Goal: Task Accomplishment & Management: Use online tool/utility

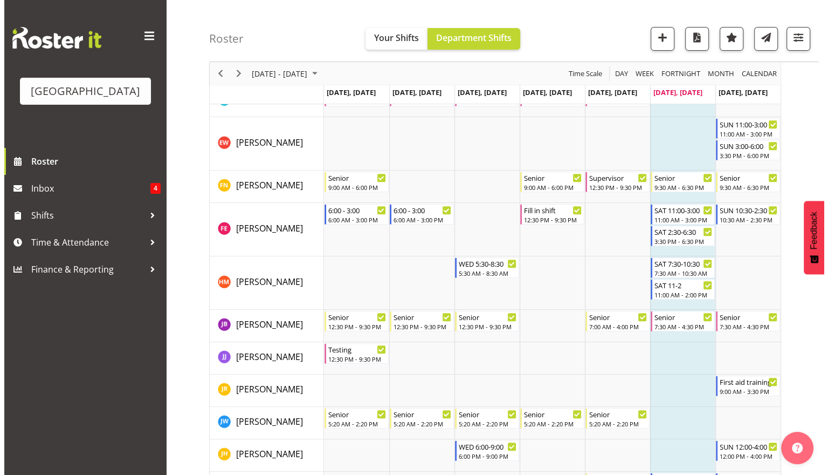
scroll to position [434, 0]
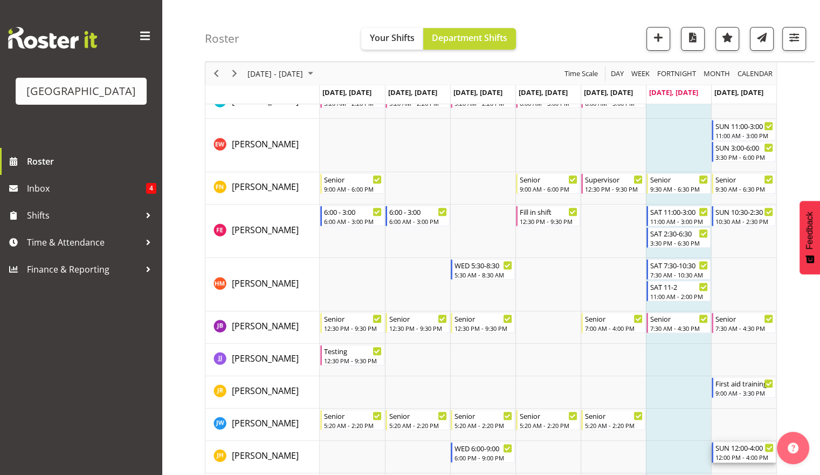
click at [731, 452] on div "12:00 PM - 4:00 PM" at bounding box center [745, 456] width 58 height 9
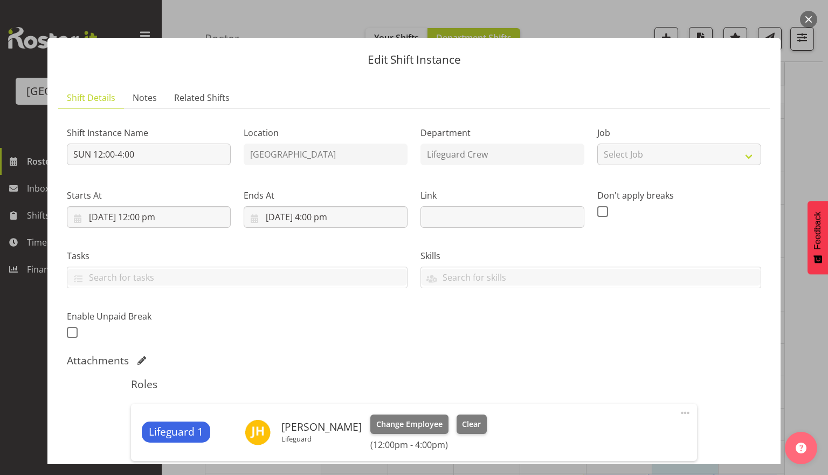
click at [407, 412] on div "Lifeguard 1 [PERSON_NAME] Lifeguard Change Employee Clear (12:00pm - 4:00pm) Ed…" at bounding box center [414, 431] width 566 height 57
click at [404, 426] on span "Change Employee" at bounding box center [409, 424] width 66 height 12
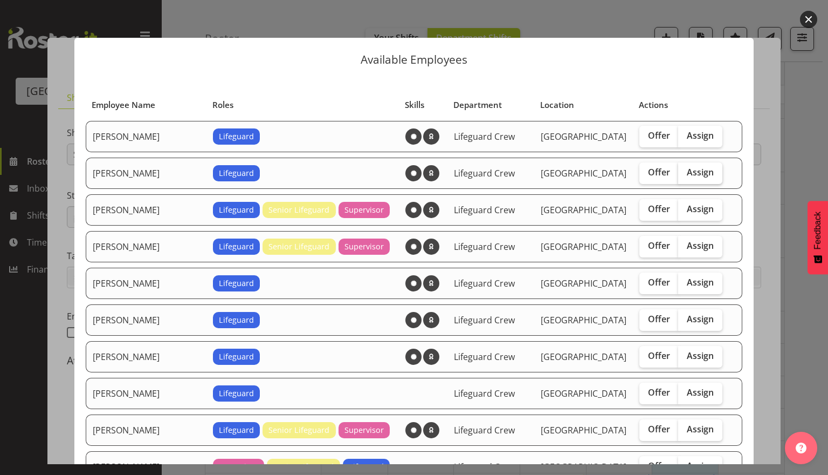
click at [697, 170] on span "Assign" at bounding box center [700, 172] width 27 height 11
click at [685, 170] on input "Assign" at bounding box center [681, 172] width 7 height 7
checkbox input "true"
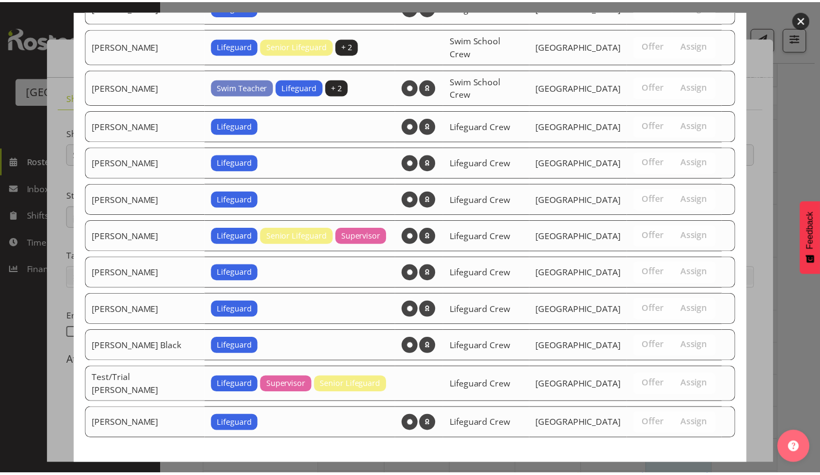
scroll to position [637, 0]
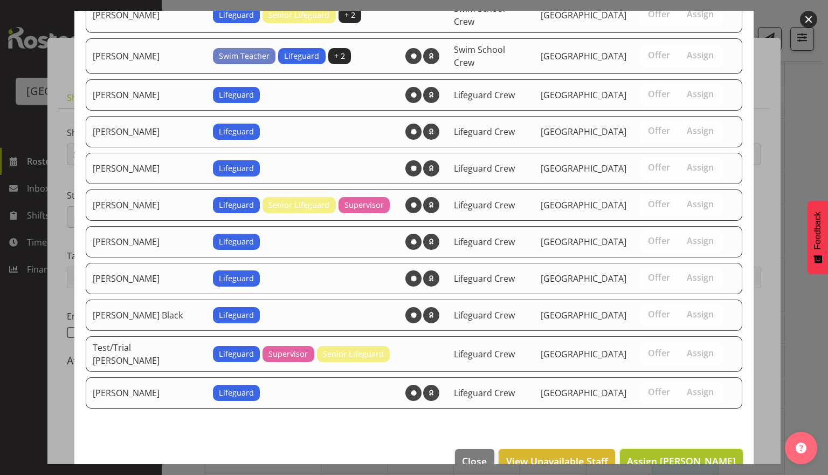
click at [692, 454] on span "Assign [PERSON_NAME]" at bounding box center [681, 460] width 109 height 13
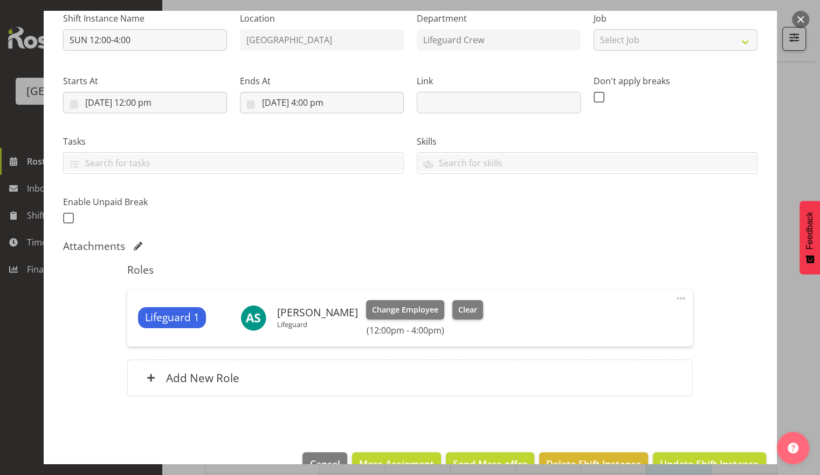
scroll to position [142, 0]
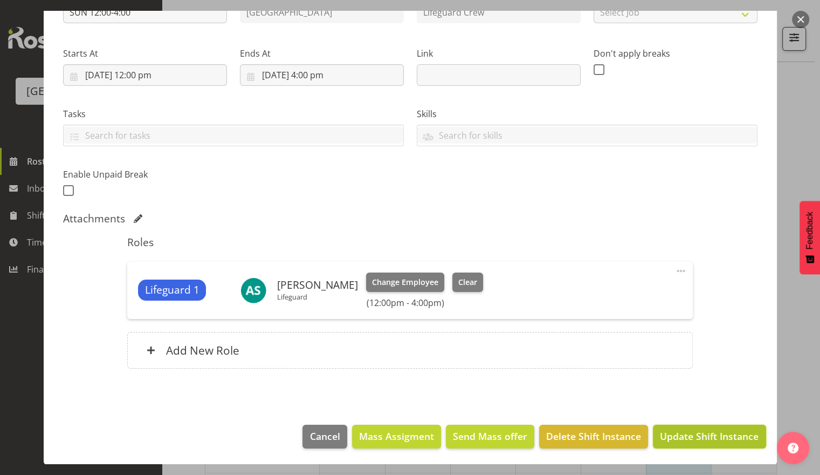
click at [717, 437] on span "Update Shift Instance" at bounding box center [709, 436] width 99 height 14
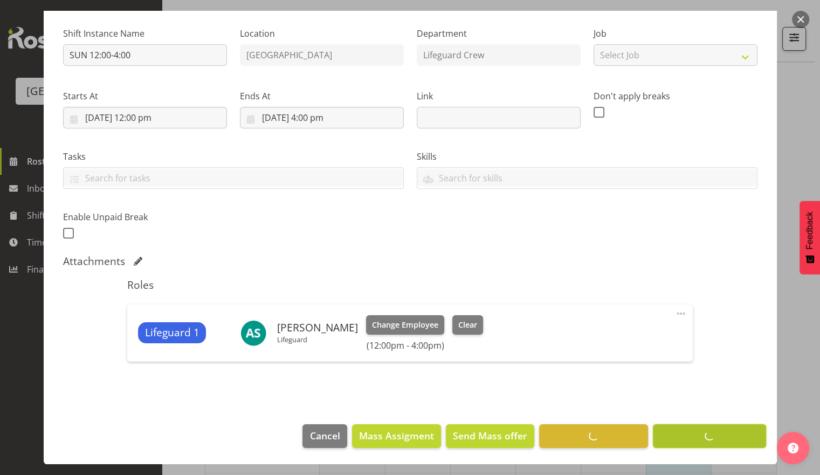
scroll to position [99, 0]
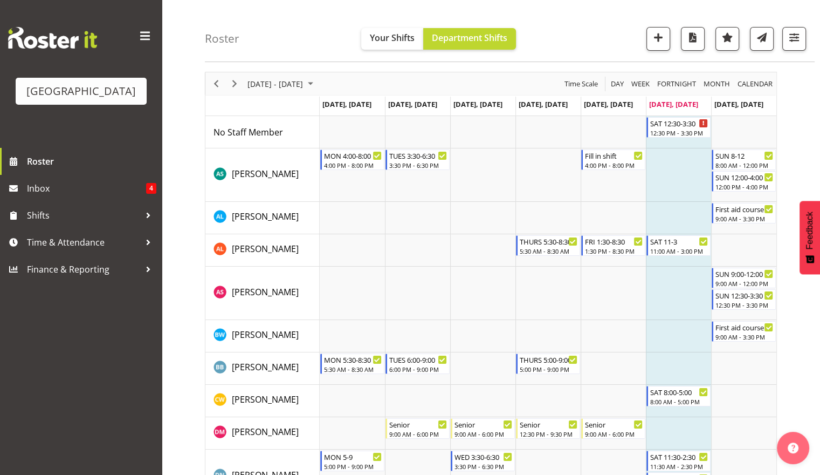
scroll to position [35, 0]
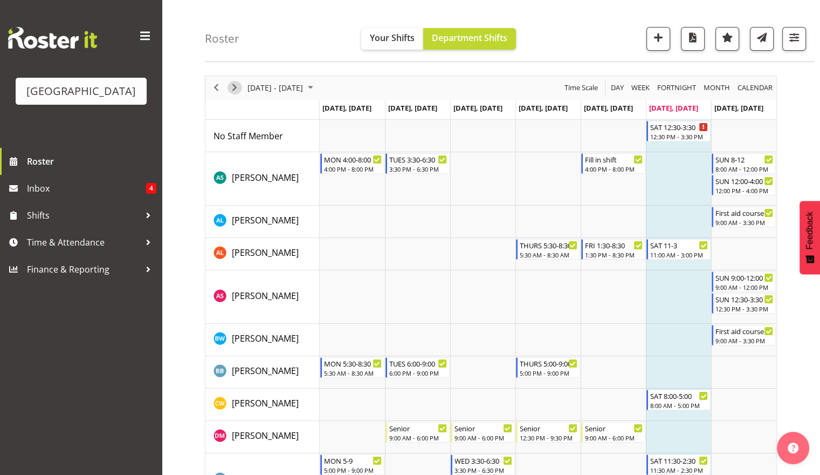
click at [231, 90] on span "Next" at bounding box center [234, 87] width 13 height 13
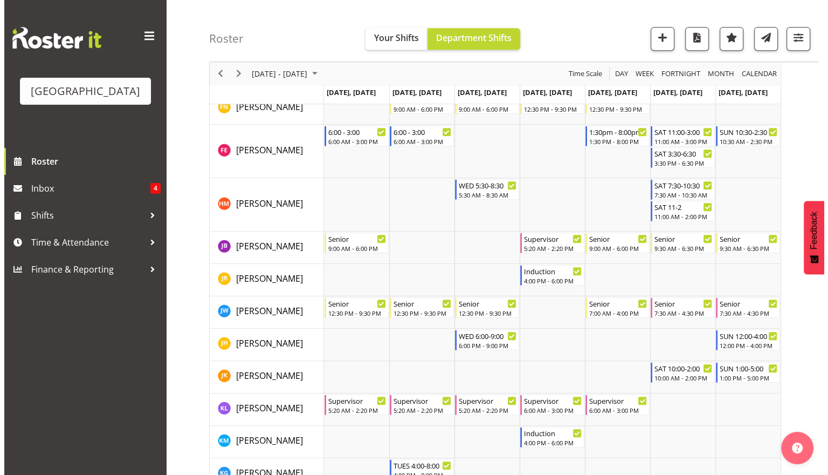
scroll to position [575, 0]
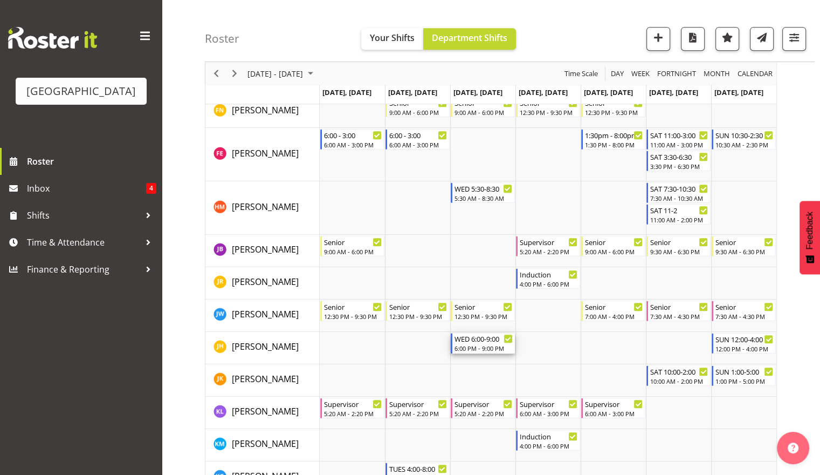
click at [490, 341] on div "WED 6:00-9:00" at bounding box center [484, 338] width 58 height 11
click at [490, 341] on div at bounding box center [491, 418] width 572 height 1766
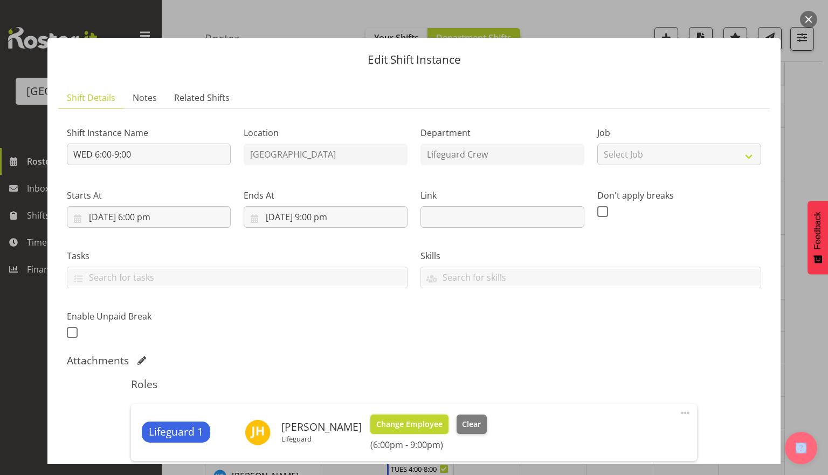
click at [408, 423] on span "Change Employee" at bounding box center [409, 424] width 66 height 12
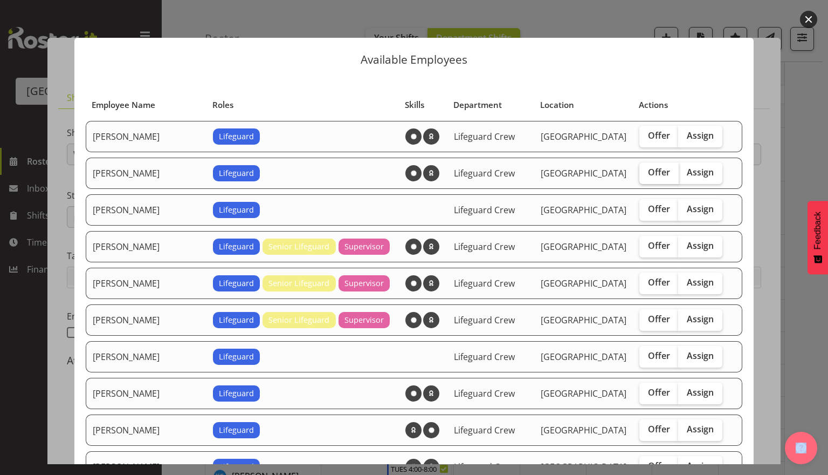
click at [648, 172] on span "Offer" at bounding box center [659, 172] width 22 height 11
click at [646, 172] on input "Offer" at bounding box center [643, 172] width 7 height 7
checkbox input "true"
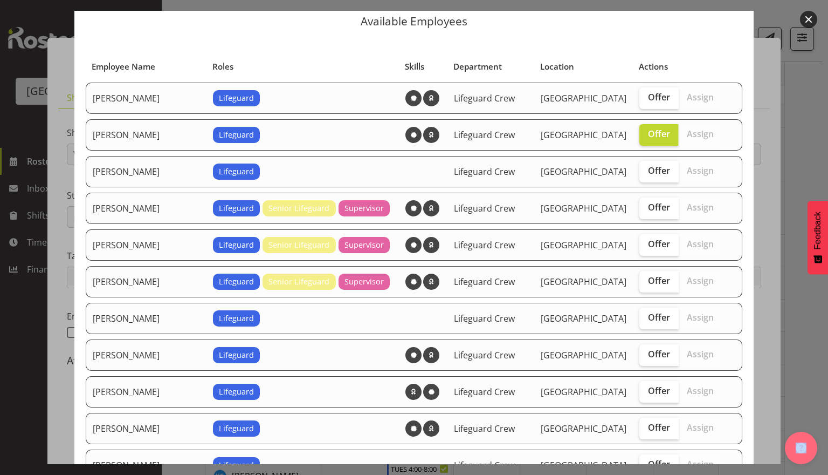
scroll to position [35, 0]
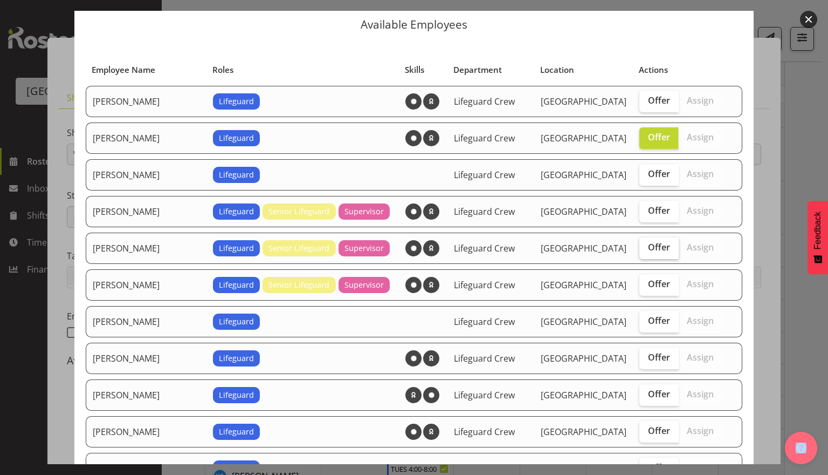
click at [649, 248] on span "Offer" at bounding box center [659, 247] width 22 height 11
click at [647, 248] on input "Offer" at bounding box center [643, 247] width 7 height 7
checkbox input "true"
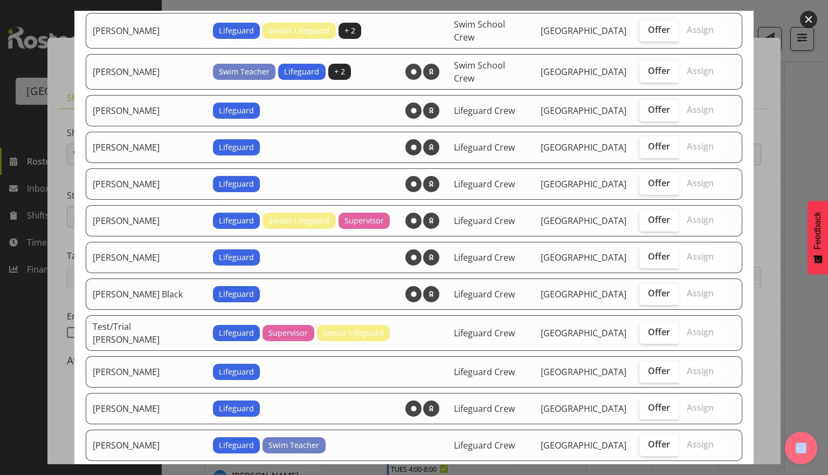
scroll to position [1035, 0]
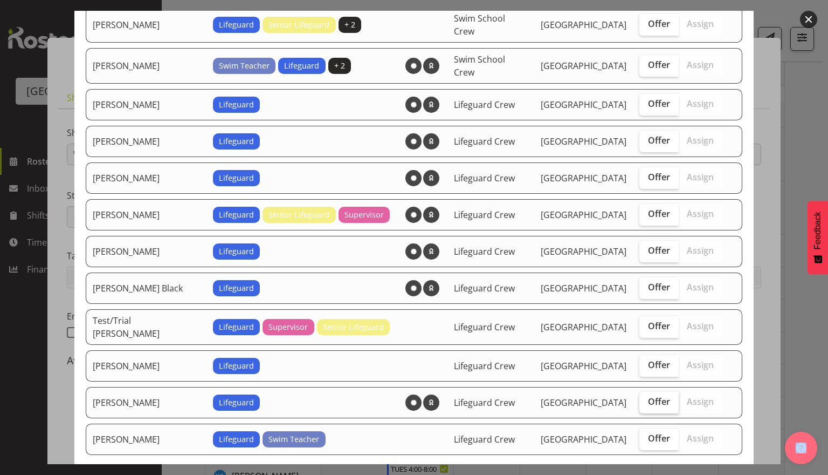
click at [654, 392] on label "Offer" at bounding box center [659, 403] width 39 height 22
click at [647, 398] on input "Offer" at bounding box center [643, 401] width 7 height 7
checkbox input "true"
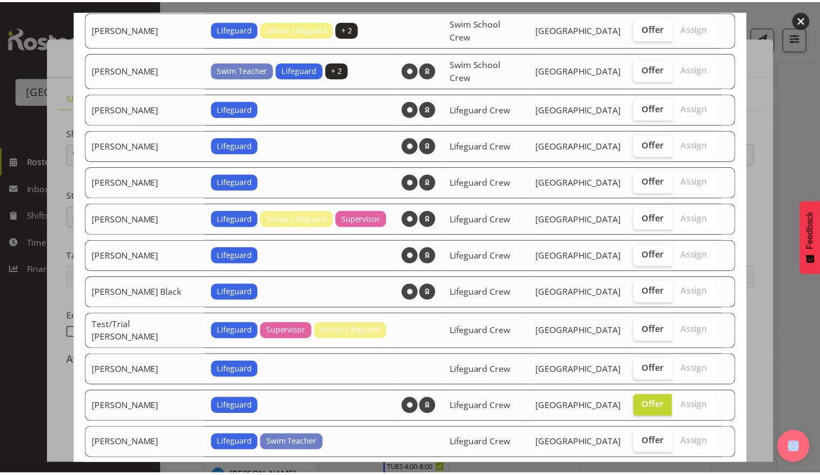
scroll to position [1072, 0]
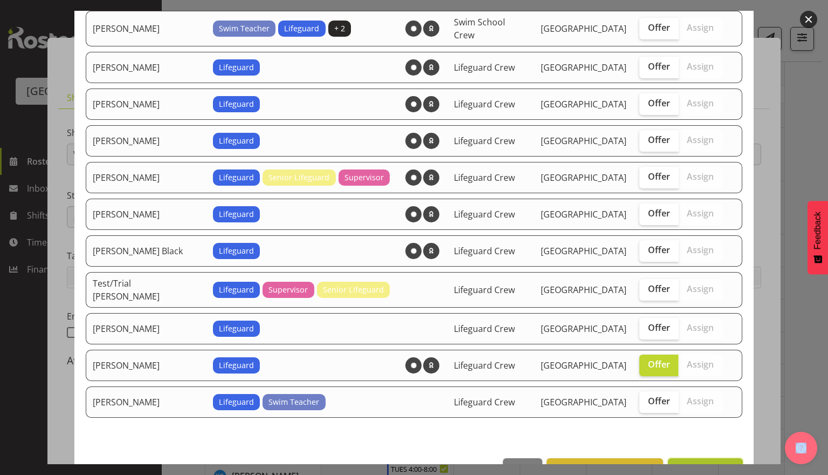
click at [690, 463] on span "Send 3 offers" at bounding box center [705, 469] width 61 height 13
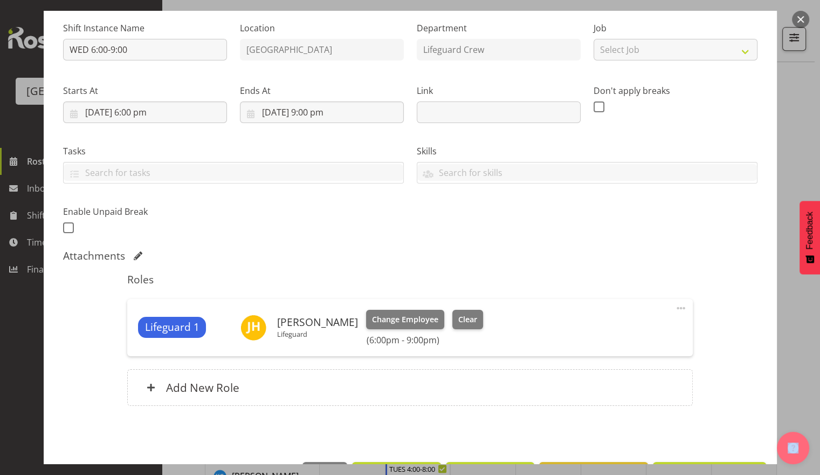
scroll to position [142, 0]
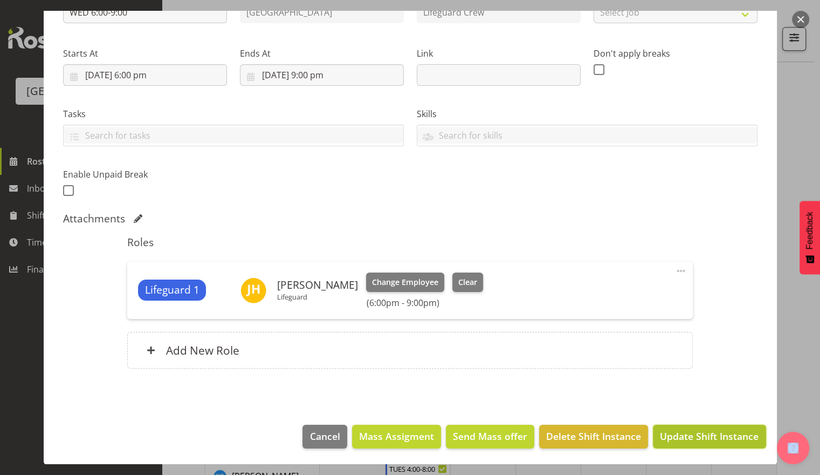
click at [707, 431] on span "Update Shift Instance" at bounding box center [709, 436] width 99 height 14
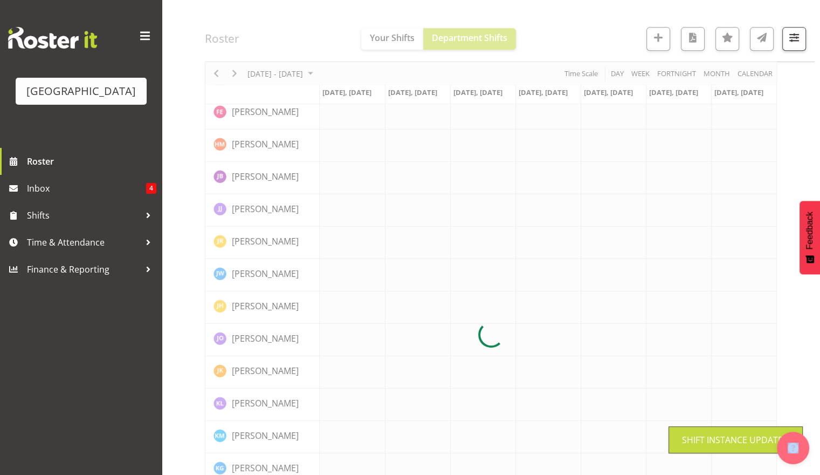
scroll to position [0, 0]
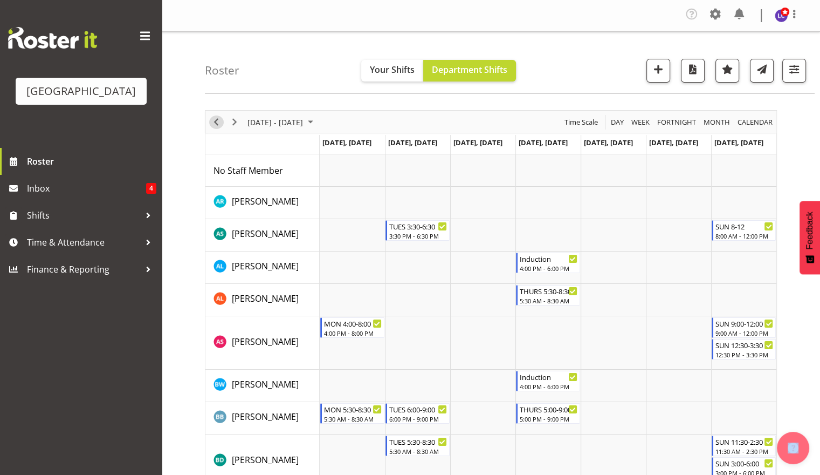
click at [216, 122] on span "Previous" at bounding box center [216, 121] width 13 height 13
